Goal: Transaction & Acquisition: Book appointment/travel/reservation

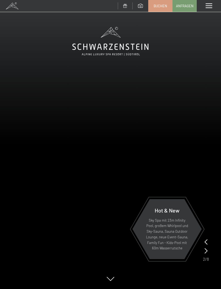
click at [157, 5] on span "Buchen" at bounding box center [159, 5] width 13 height 5
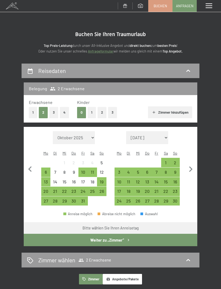
click at [66, 180] on div "15" at bounding box center [64, 184] width 8 height 8
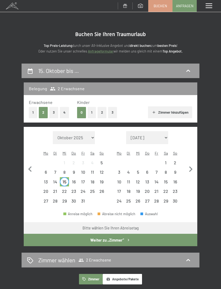
click at [86, 180] on div "17" at bounding box center [83, 184] width 8 height 8
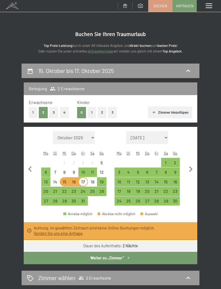
click at [65, 189] on div "22" at bounding box center [64, 193] width 8 height 8
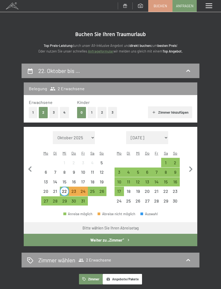
click at [85, 189] on div "24" at bounding box center [83, 193] width 8 height 8
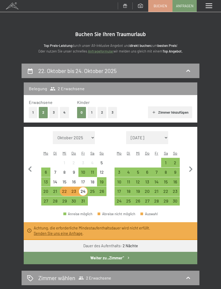
click at [117, 252] on button "Weiter zu „Zimmer“" at bounding box center [110, 258] width 173 height 12
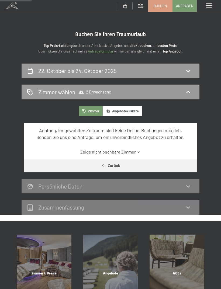
scroll to position [63, 0]
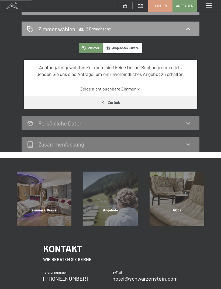
click at [139, 87] on icon at bounding box center [138, 89] width 4 height 4
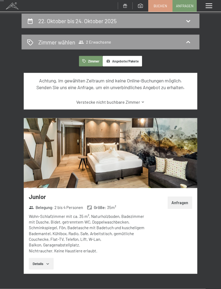
scroll to position [44, 0]
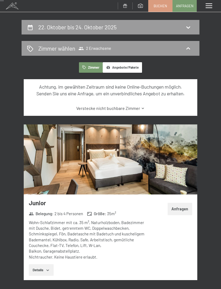
click at [49, 52] on div "Zimmer wählen 2 Erwachsene" at bounding box center [111, 48] width 178 height 15
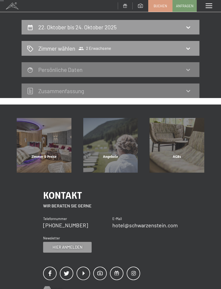
click at [188, 47] on icon at bounding box center [188, 48] width 6 height 6
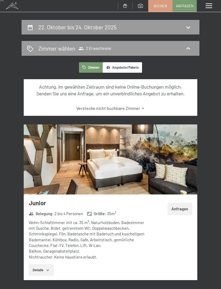
click at [187, 50] on icon at bounding box center [188, 48] width 6 height 6
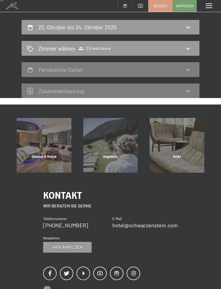
click at [191, 29] on icon at bounding box center [188, 27] width 6 height 6
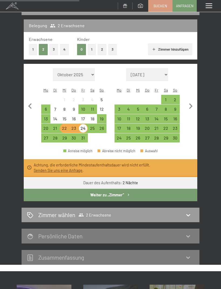
click at [58, 136] on div "28" at bounding box center [55, 140] width 8 height 8
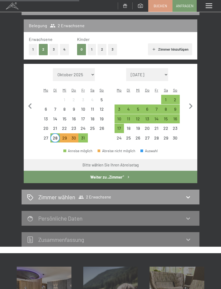
click at [85, 136] on div "31" at bounding box center [83, 140] width 8 height 8
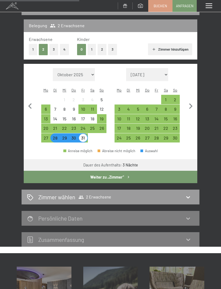
click at [124, 171] on button "Weiter zu „Zimmer“" at bounding box center [110, 177] width 173 height 12
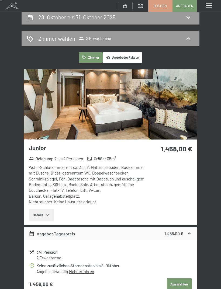
scroll to position [0, 0]
